Goal: Transaction & Acquisition: Purchase product/service

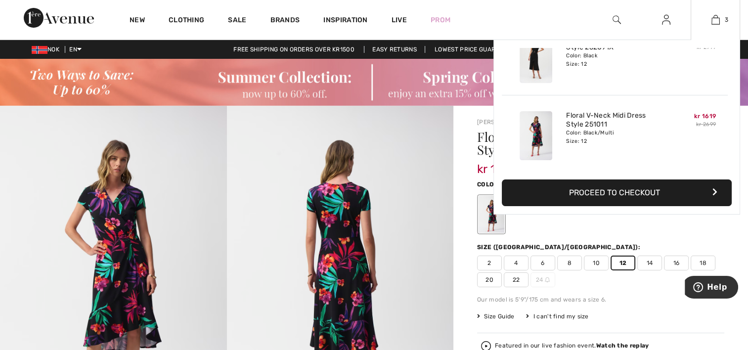
click at [696, 196] on button "Proceed to Checkout" at bounding box center [616, 192] width 230 height 27
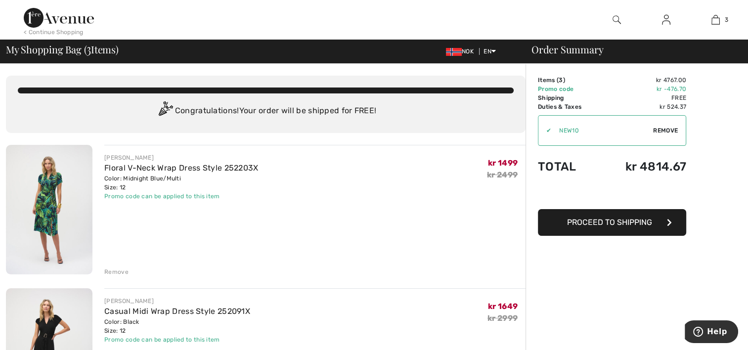
scroll to position [49, 0]
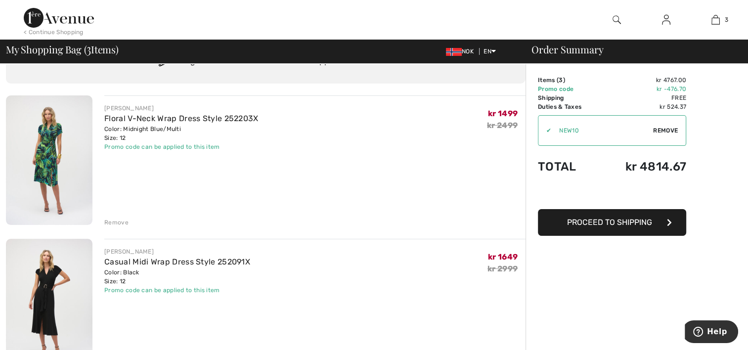
click at [53, 171] on img at bounding box center [49, 159] width 86 height 129
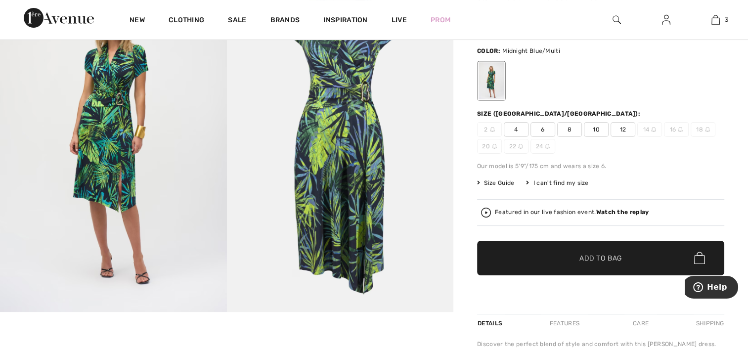
scroll to position [148, 0]
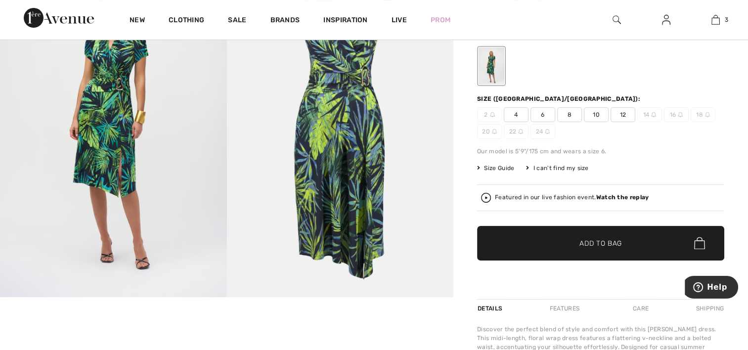
click at [354, 195] on img at bounding box center [340, 128] width 227 height 340
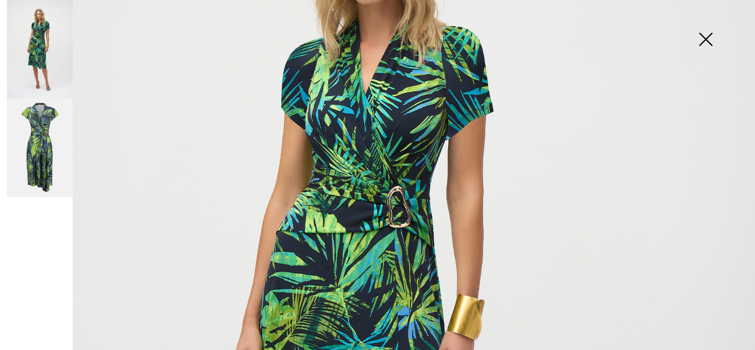
scroll to position [198, 0]
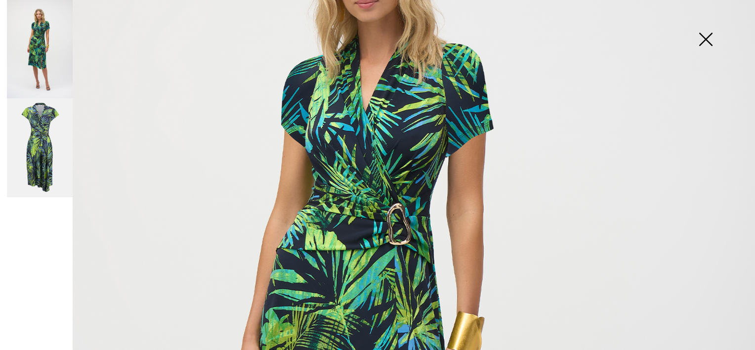
click at [702, 44] on img at bounding box center [705, 40] width 49 height 51
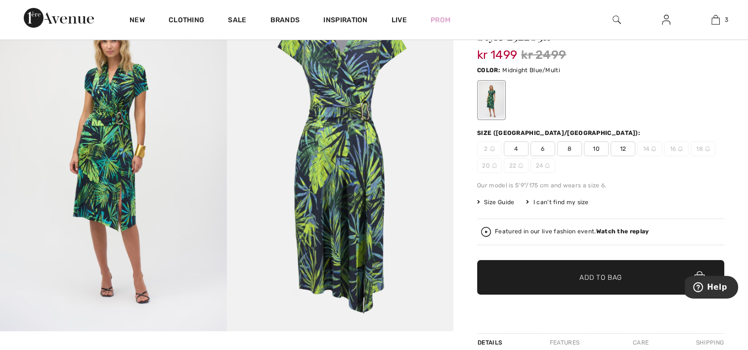
scroll to position [99, 0]
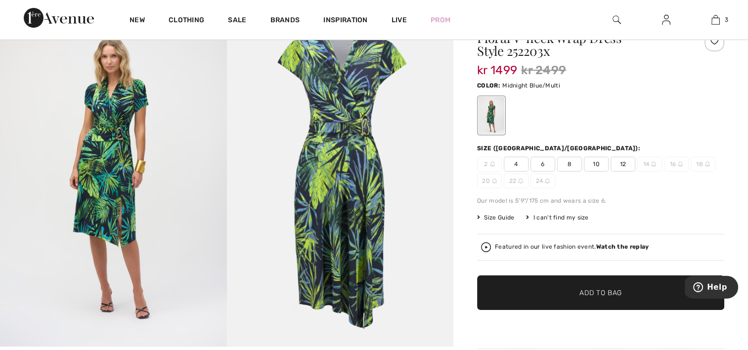
click at [704, 93] on div "Color: Midnight Blue/Multi" at bounding box center [600, 107] width 247 height 57
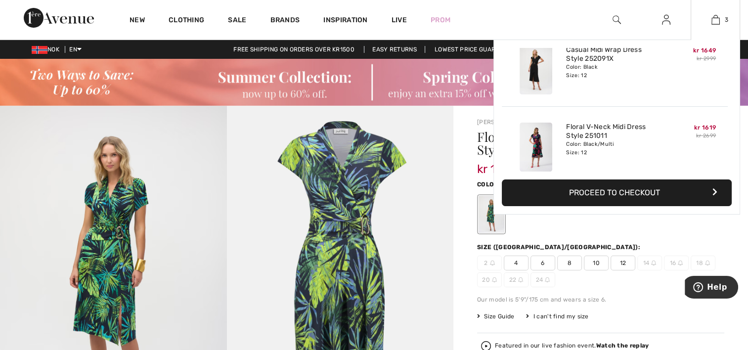
scroll to position [107, 0]
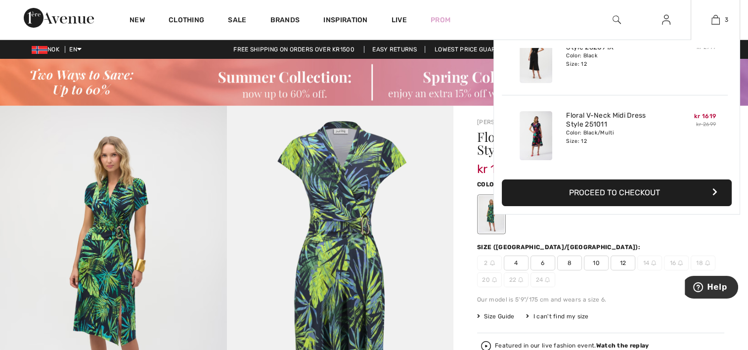
click at [533, 130] on img at bounding box center [535, 135] width 33 height 49
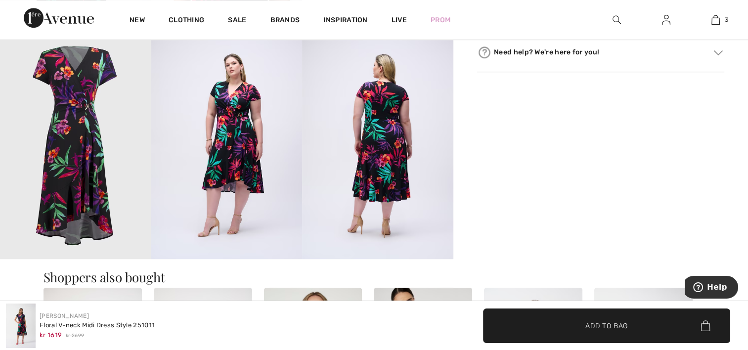
scroll to position [642, 0]
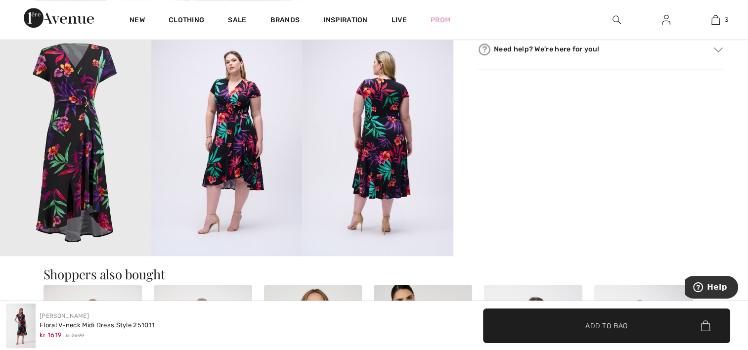
click at [79, 208] on img at bounding box center [75, 143] width 151 height 226
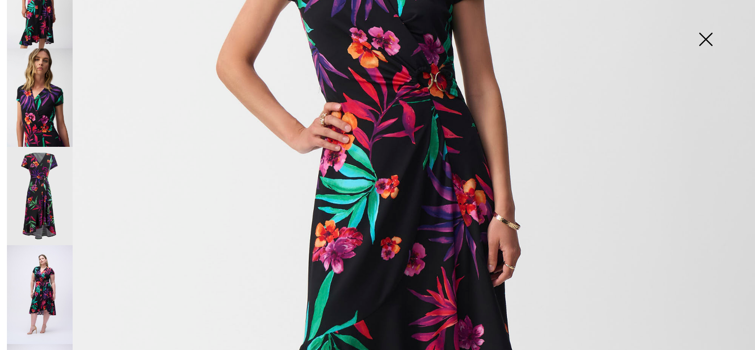
scroll to position [314, 0]
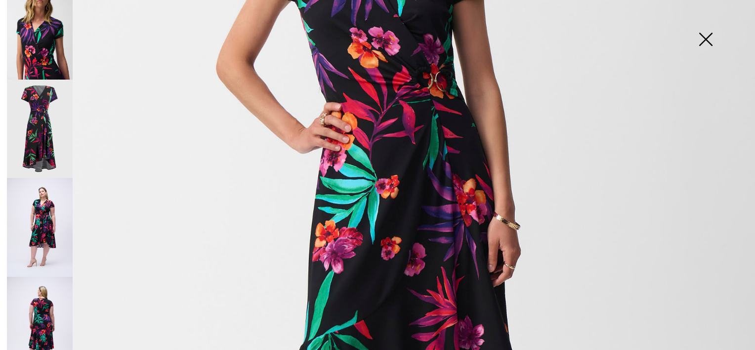
click at [24, 114] on img at bounding box center [40, 129] width 66 height 99
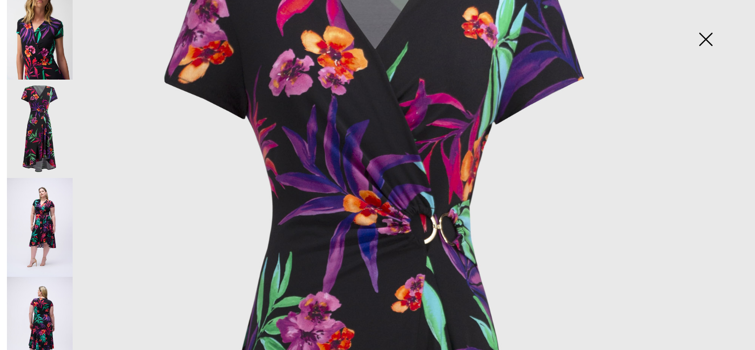
scroll to position [148, 0]
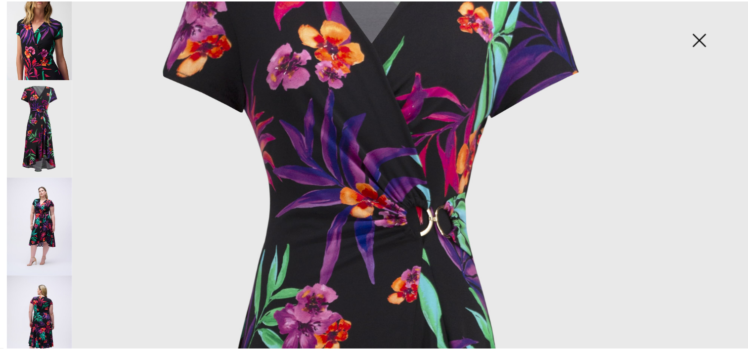
scroll to position [642, 0]
